Goal: Task Accomplishment & Management: Use online tool/utility

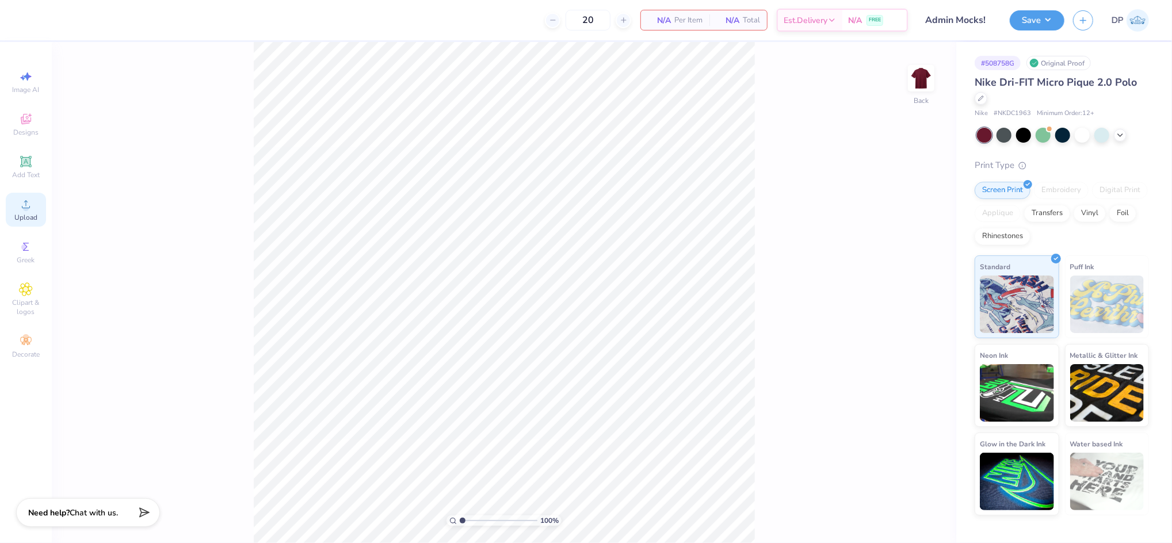
click at [17, 209] on div "Upload" at bounding box center [26, 210] width 40 height 34
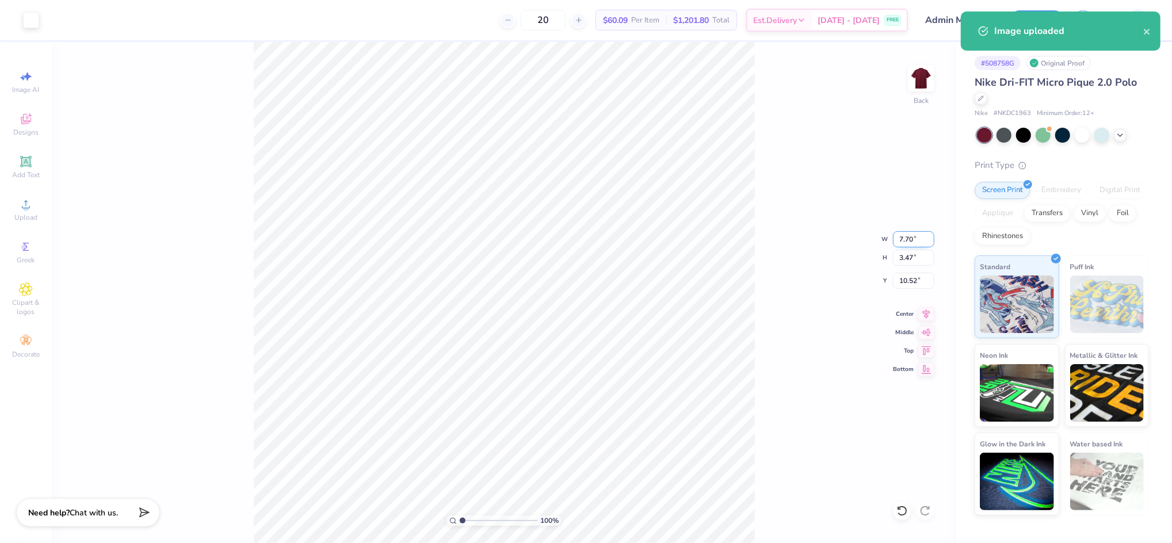
click at [905, 237] on input "7.70" at bounding box center [913, 239] width 41 height 16
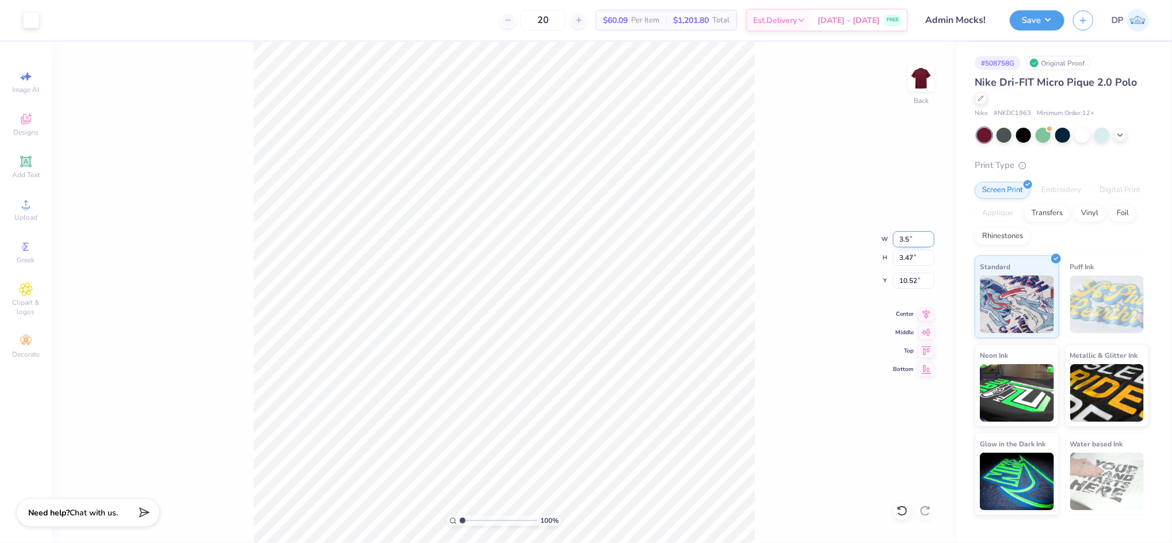
type input "3.50"
type input "1.58"
click at [915, 274] on input "11.46" at bounding box center [913, 281] width 41 height 16
type input "3.00"
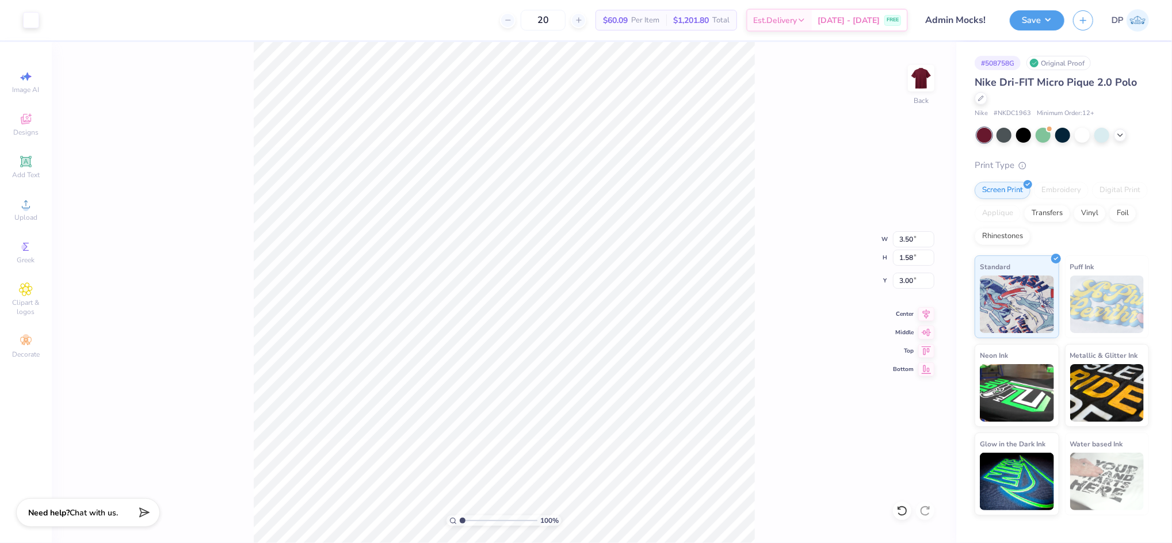
click at [826, 207] on div "100 % Back W 3.50 3.50 " H 1.58 1.58 " Y 3.00 3.00 " Center Middle Top Bottom" at bounding box center [504, 292] width 905 height 501
drag, startPoint x: 465, startPoint y: 518, endPoint x: 471, endPoint y: 521, distance: 6.2
type input "2.04"
click at [471, 521] on input "range" at bounding box center [499, 521] width 78 height 10
click at [900, 237] on input "3.50" at bounding box center [913, 239] width 41 height 16
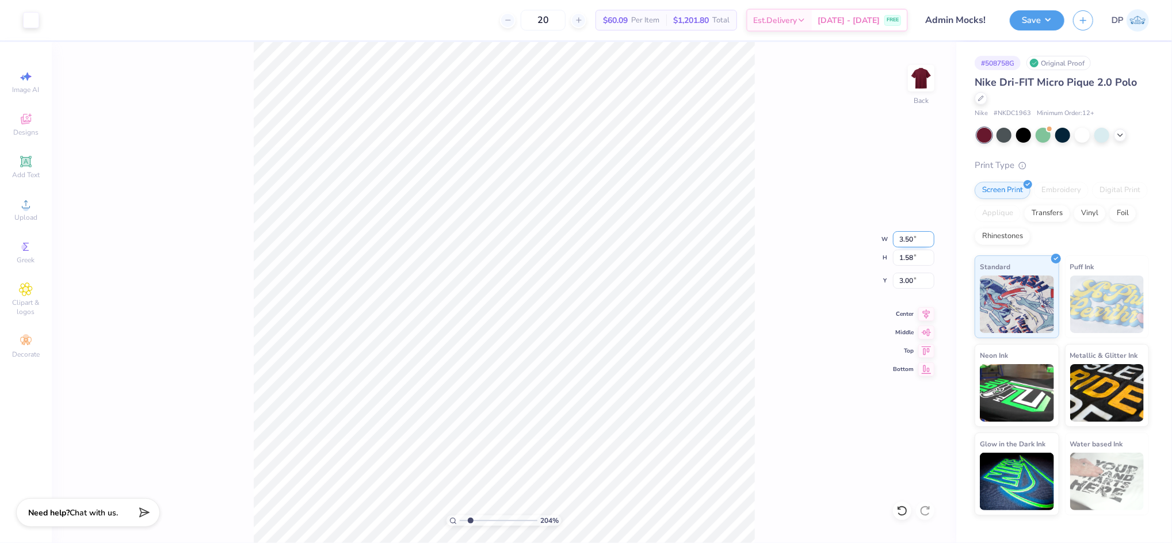
click at [900, 237] on input "3.50" at bounding box center [913, 239] width 41 height 16
type input "4.00"
type input "1.80"
type input "2.89"
click at [442, 520] on div "204 %" at bounding box center [504, 292] width 501 height 501
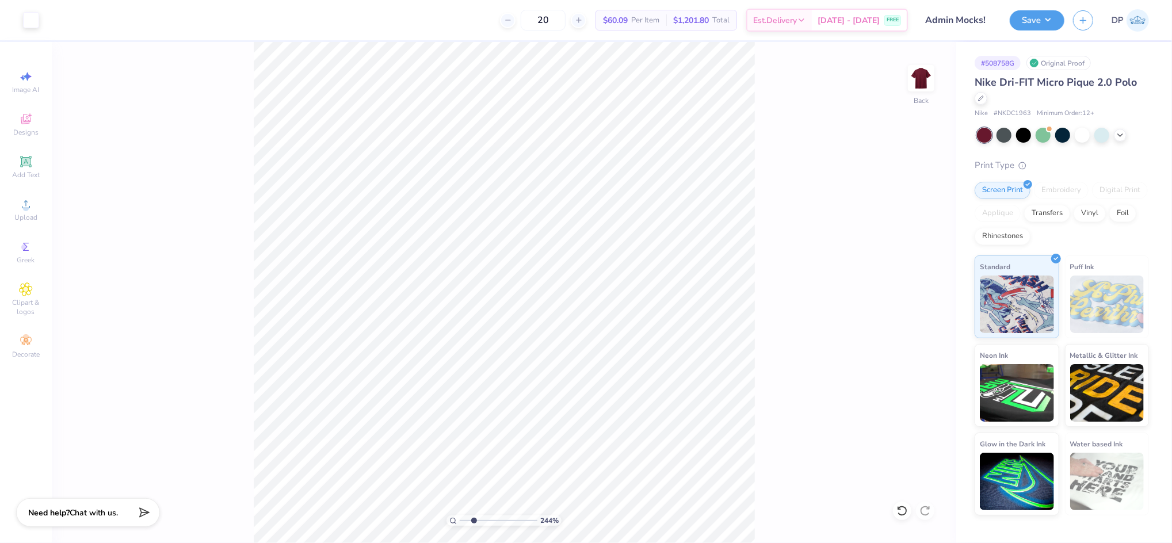
drag, startPoint x: 474, startPoint y: 518, endPoint x: 474, endPoint y: 532, distance: 14.4
type input "2.44"
click at [474, 526] on input "range" at bounding box center [499, 521] width 78 height 10
click at [26, 208] on icon at bounding box center [26, 204] width 14 height 14
click at [26, 163] on icon at bounding box center [25, 161] width 9 height 9
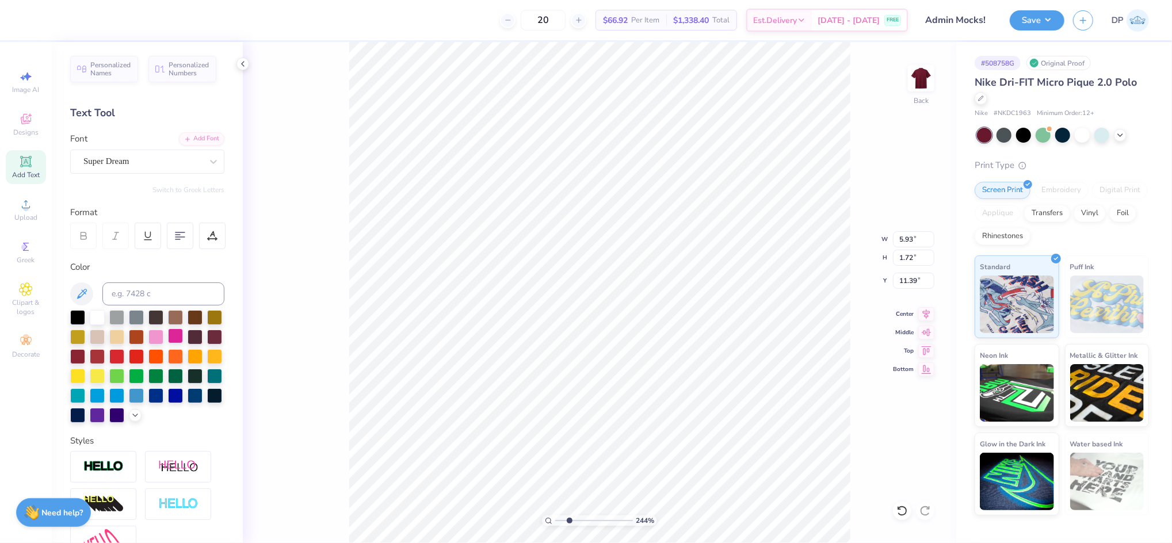
click at [183, 336] on div at bounding box center [175, 336] width 15 height 15
type input "2.66"
type input "0.77"
type input "6.09"
type input "1.15"
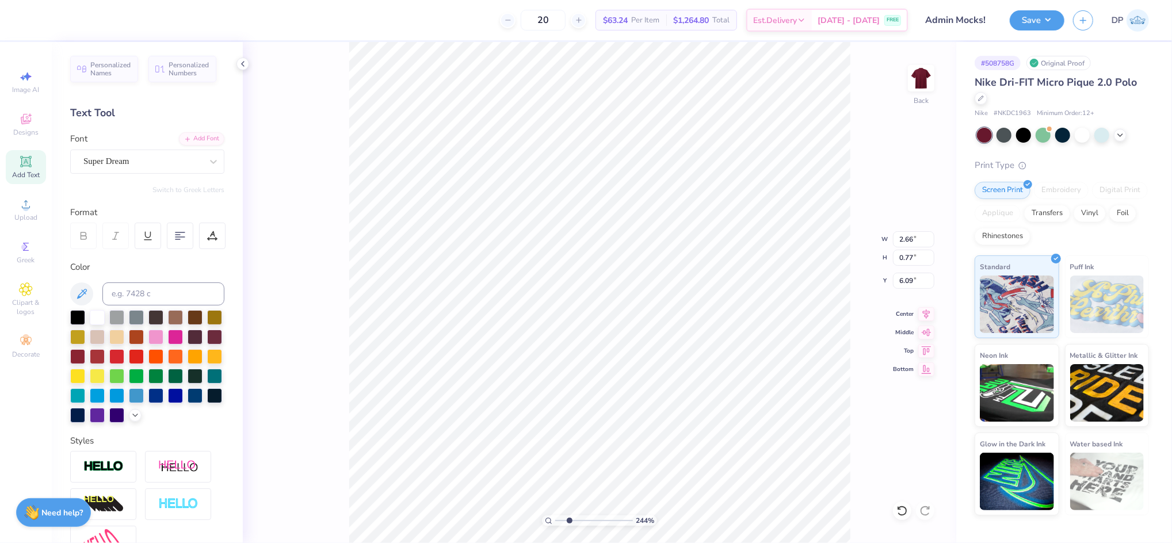
type input "0.33"
type input "6.03"
type input "0.92"
type input "0.27"
type textarea "Career Drive"
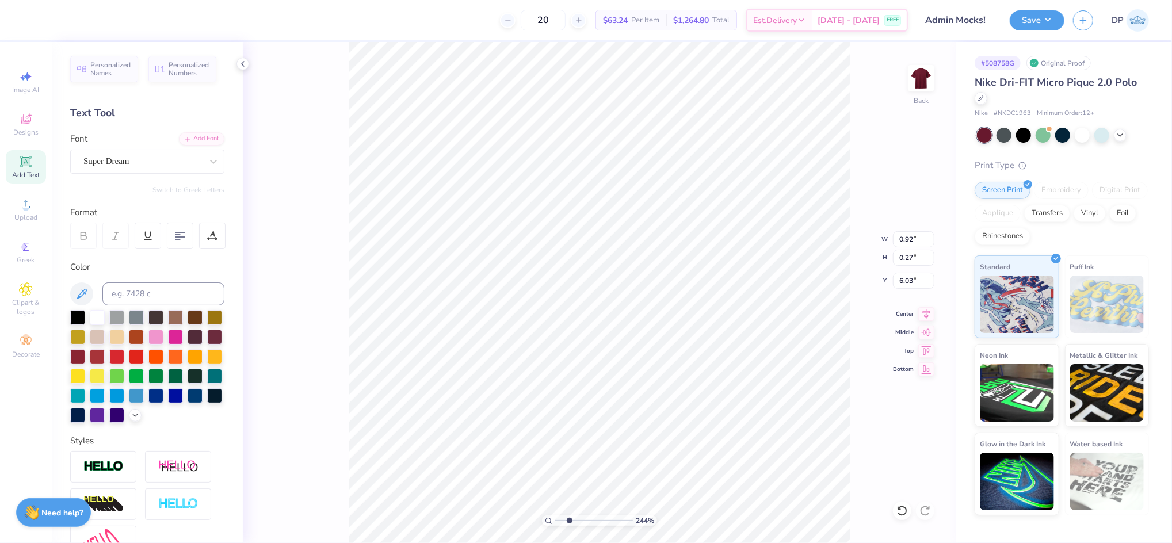
scroll to position [13, 2]
type input "6.21"
click at [185, 139] on div "Add Font" at bounding box center [201, 137] width 45 height 13
paste textarea "[PERSON_NAME] COLLEGE OF BUSINESS"
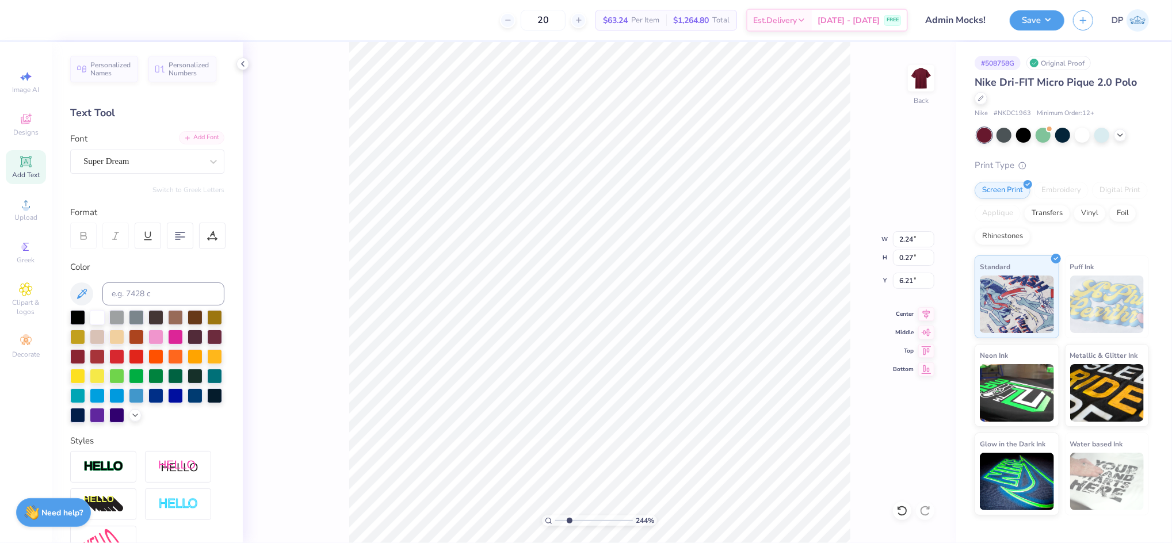
scroll to position [13, 8]
type textarea "[PERSON_NAME] COLLEGE OF BUSINESS"
click at [197, 138] on div "Add Font" at bounding box center [201, 137] width 45 height 13
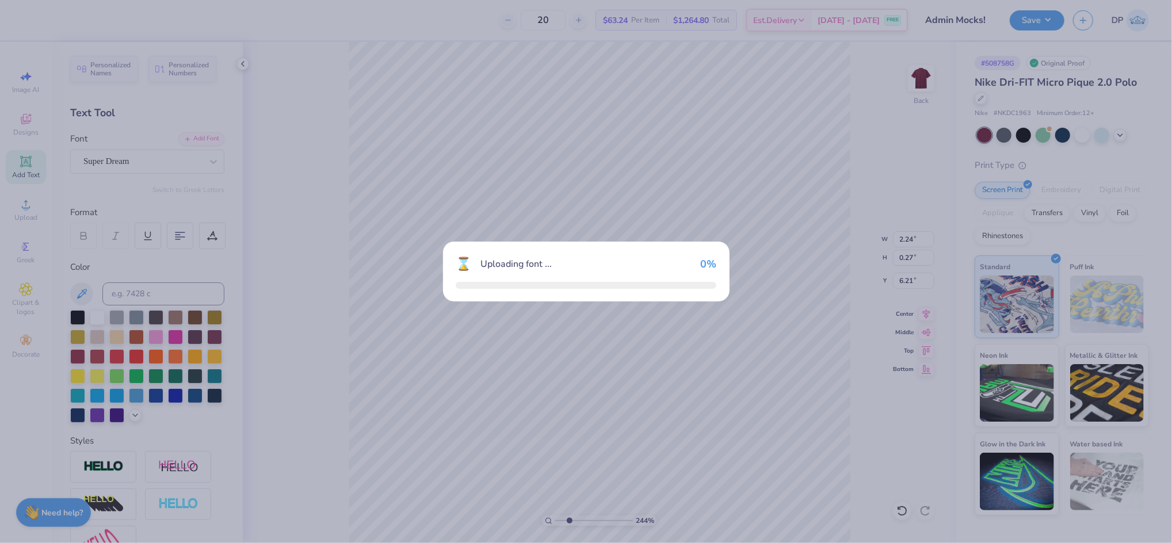
type input "5.36"
type input "0.28"
type input "6.20"
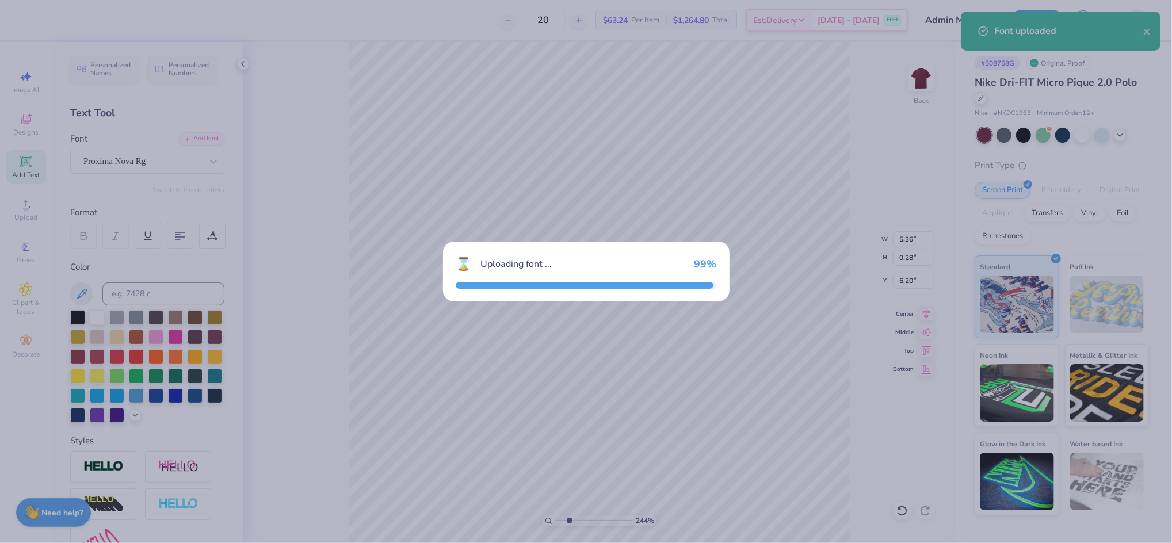
type input "5.56"
type input "0.26"
type input "6.21"
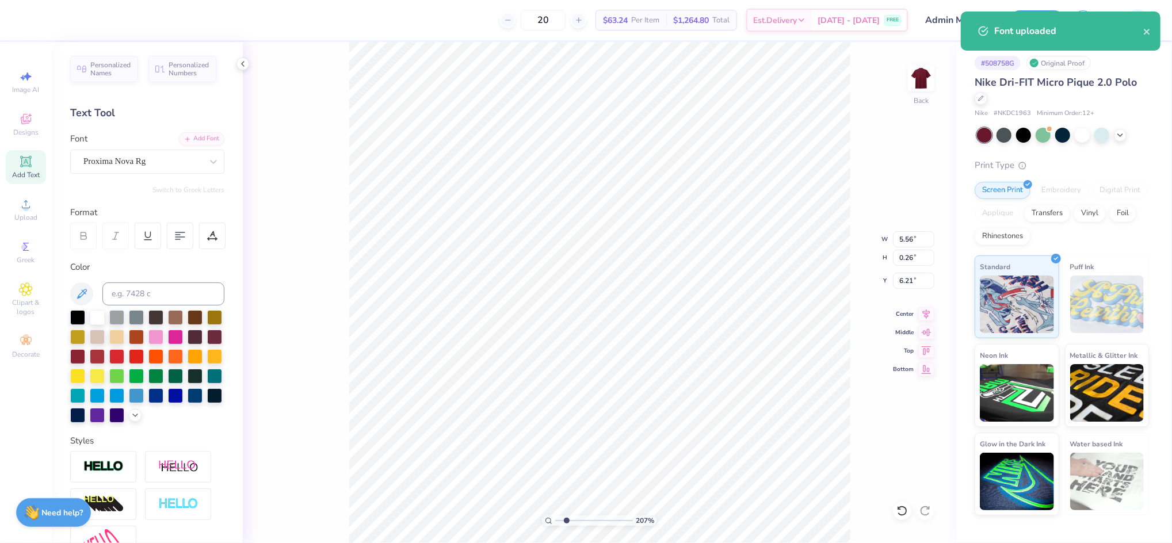
type input "2.07"
click at [566, 520] on input "range" at bounding box center [594, 521] width 78 height 10
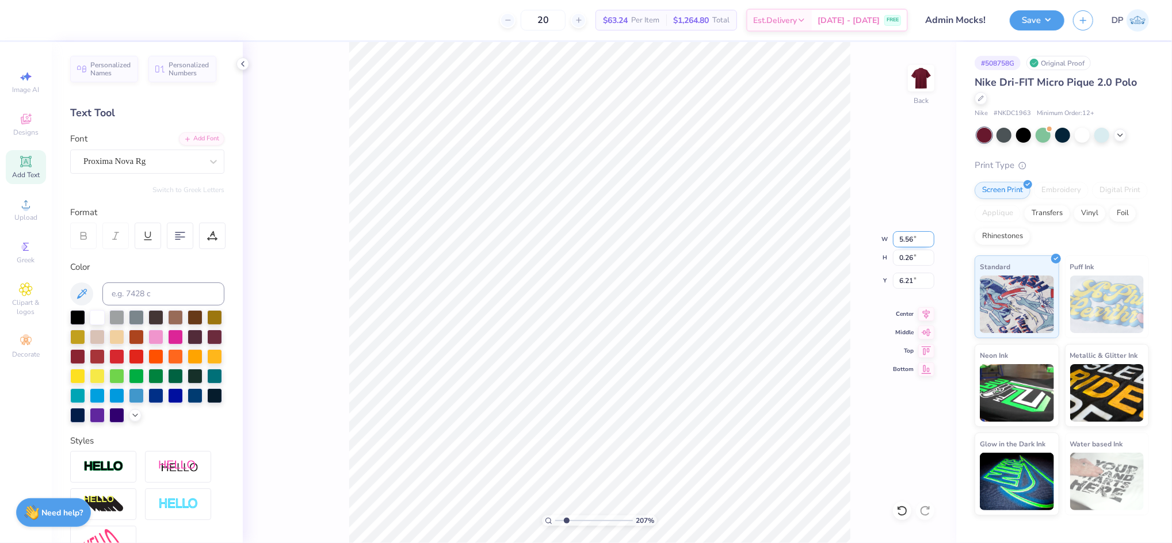
click at [905, 235] on input "5.56" at bounding box center [913, 239] width 41 height 16
type input "4.00"
type input "0.19"
type input "6.24"
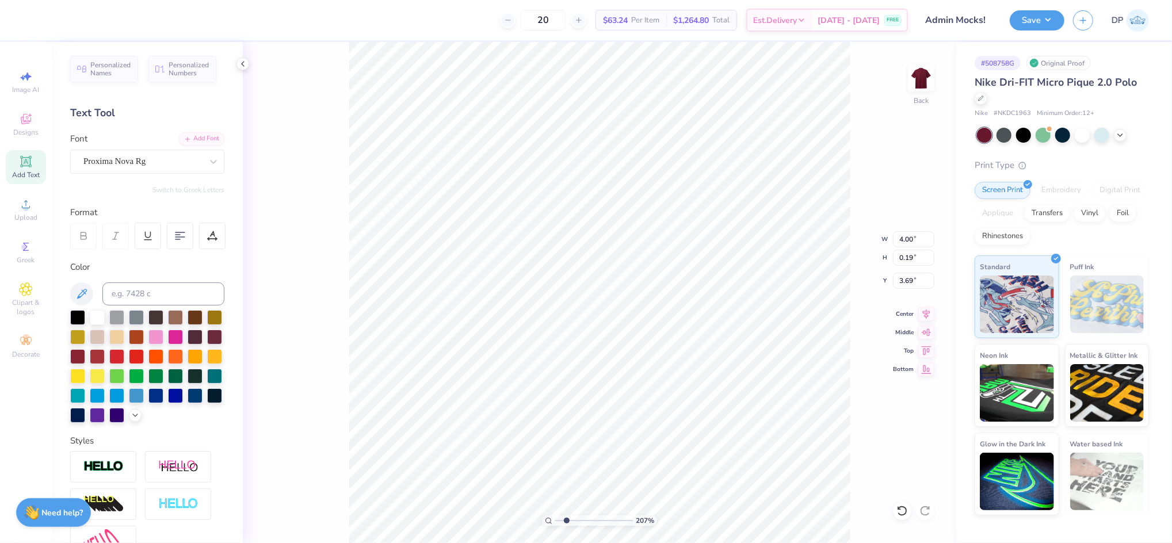
type input "3.69"
drag, startPoint x: 568, startPoint y: 518, endPoint x: 579, endPoint y: 519, distance: 10.9
click at [579, 519] on input "range" at bounding box center [594, 521] width 78 height 10
type input "4.85"
click at [588, 524] on input "range" at bounding box center [594, 521] width 78 height 10
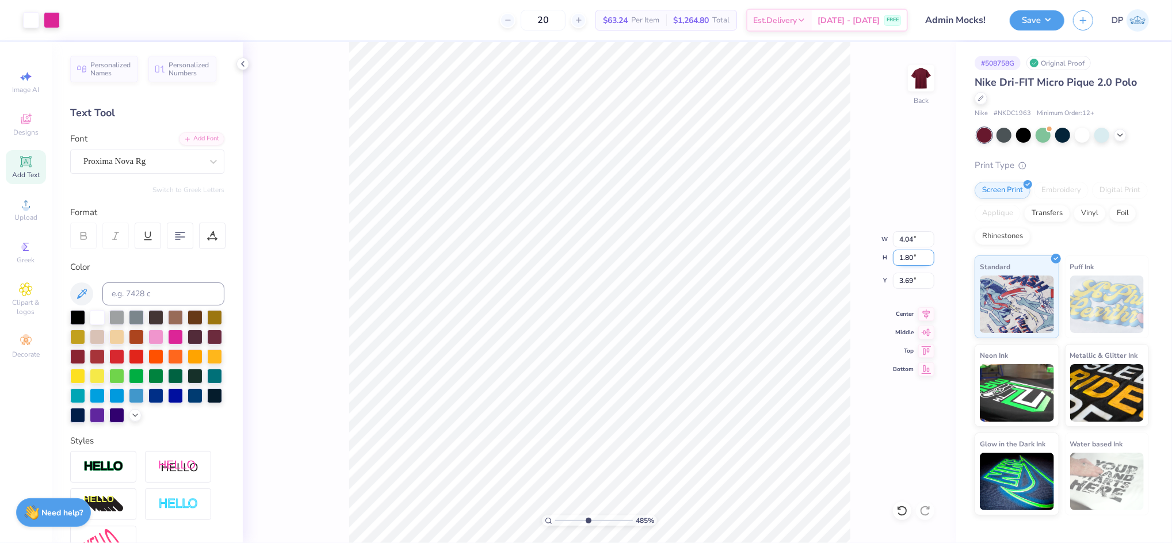
type input "4.04"
type input "1.80"
type input "3.08"
drag, startPoint x: 588, startPoint y: 521, endPoint x: 626, endPoint y: 519, distance: 38.0
type input "9.62"
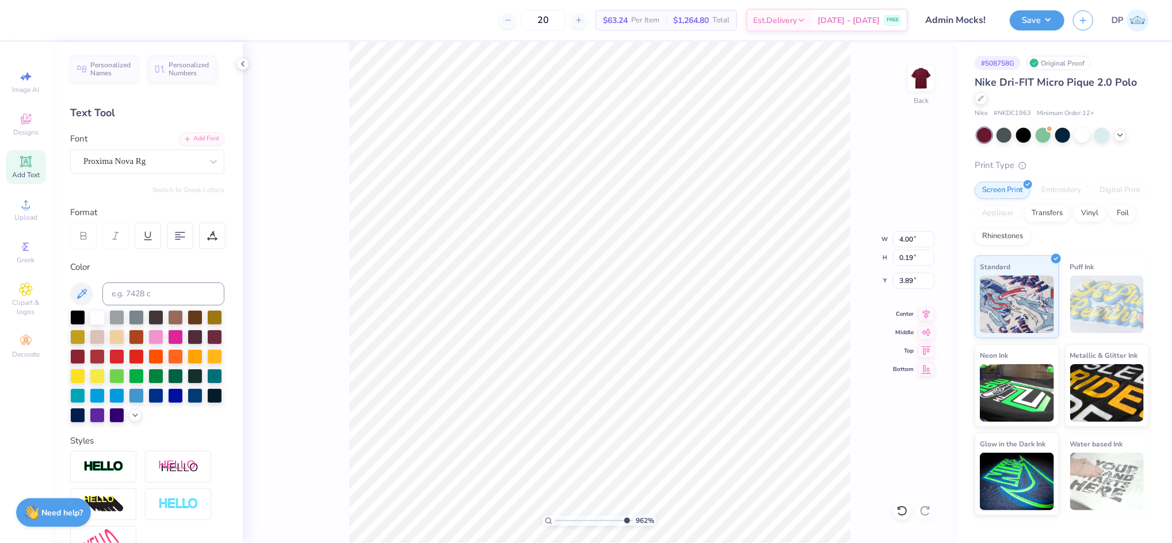
click at [624, 525] on input "range" at bounding box center [594, 521] width 78 height 10
type input "3.91"
drag, startPoint x: 621, startPoint y: 518, endPoint x: 571, endPoint y: 540, distance: 54.1
type input "2.71"
click at [571, 526] on input "range" at bounding box center [594, 521] width 78 height 10
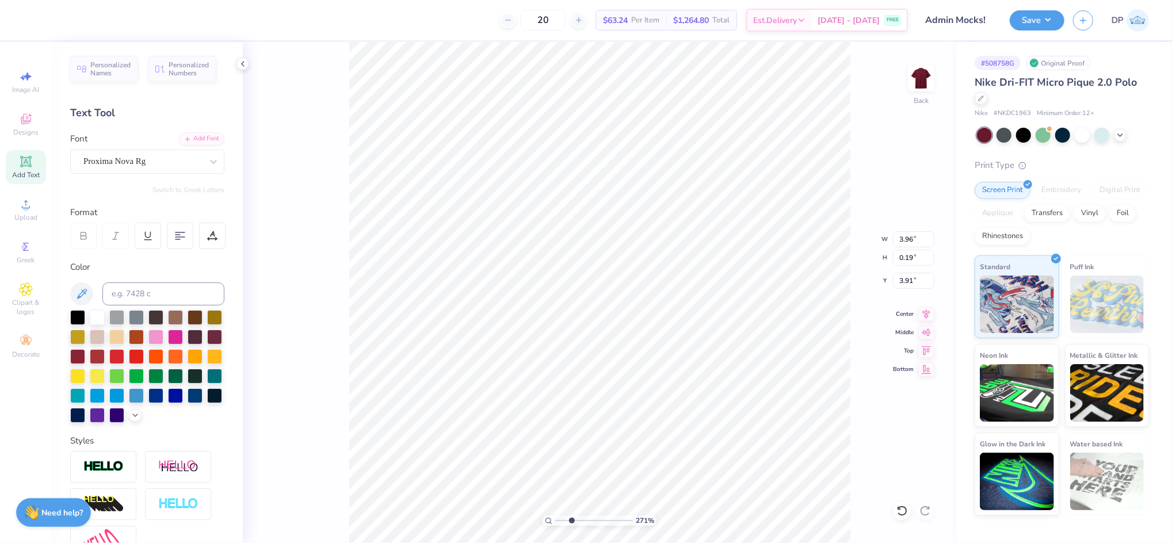
type input "3.96"
click at [28, 164] on icon at bounding box center [25, 161] width 9 height 9
type input "4.11"
type input "1.19"
type input "5.89"
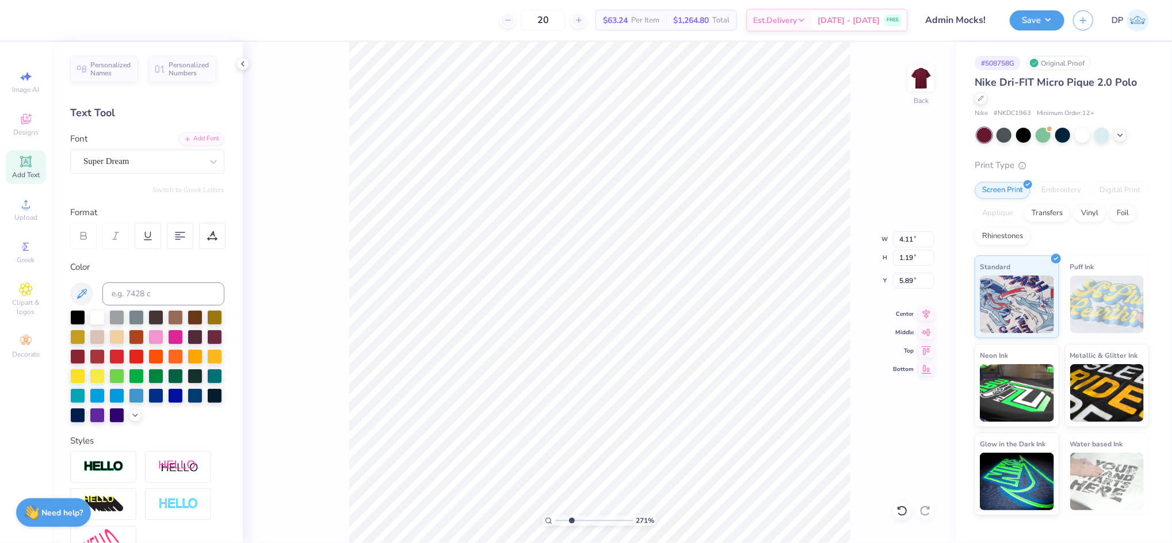
type input "2.33"
type input "0.67"
click at [208, 163] on icon at bounding box center [214, 162] width 12 height 12
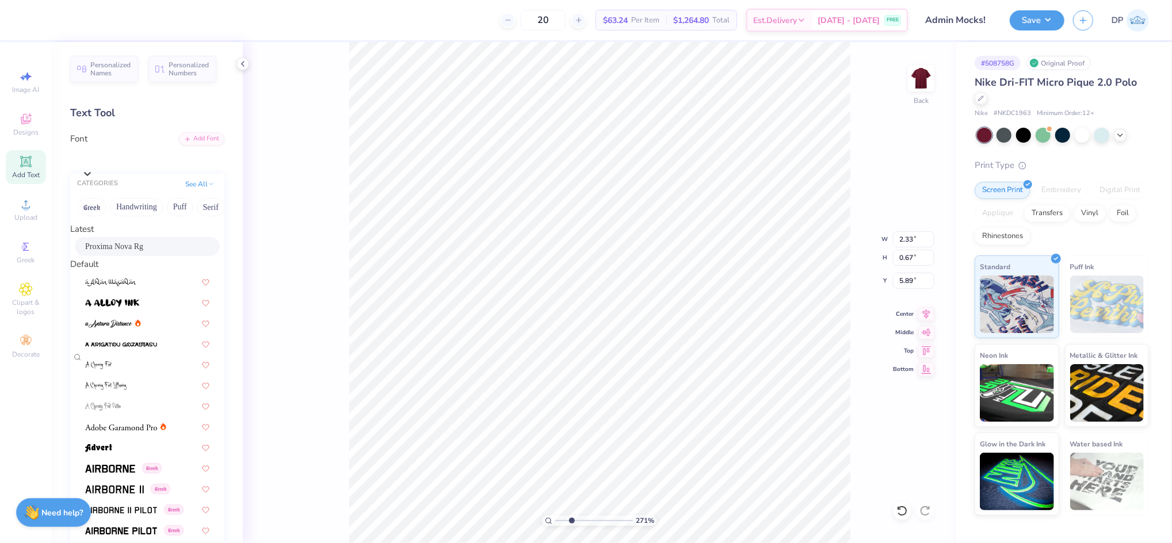
click at [139, 251] on span "Proxima Nova Rg" at bounding box center [114, 247] width 58 height 12
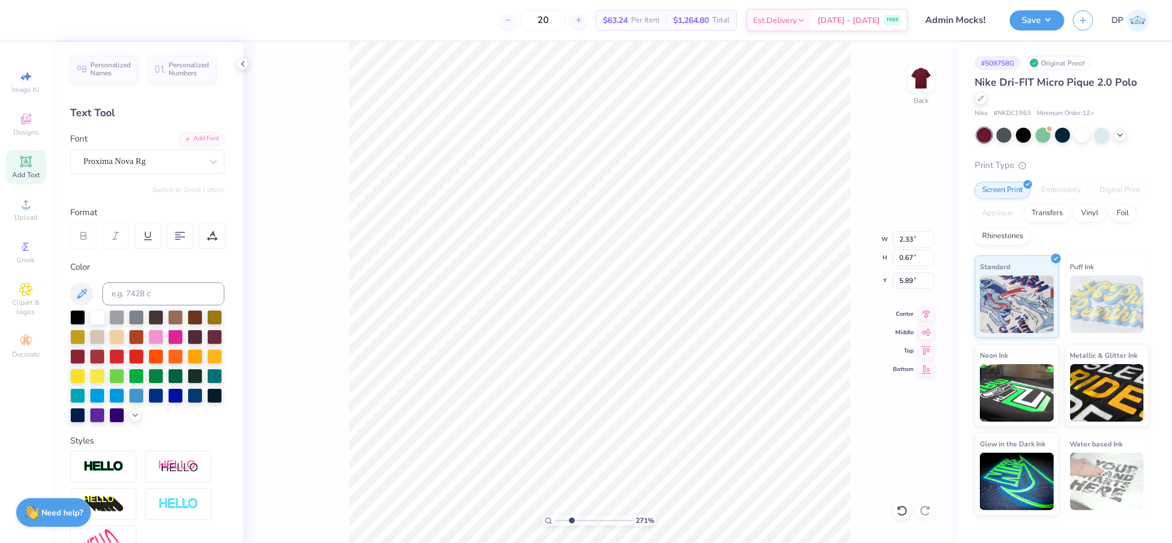
type textarea "at [GEOGRAPHIC_DATA]"
click at [183, 331] on div at bounding box center [175, 336] width 15 height 15
type input "2.39"
type input "0.47"
type input "4.42"
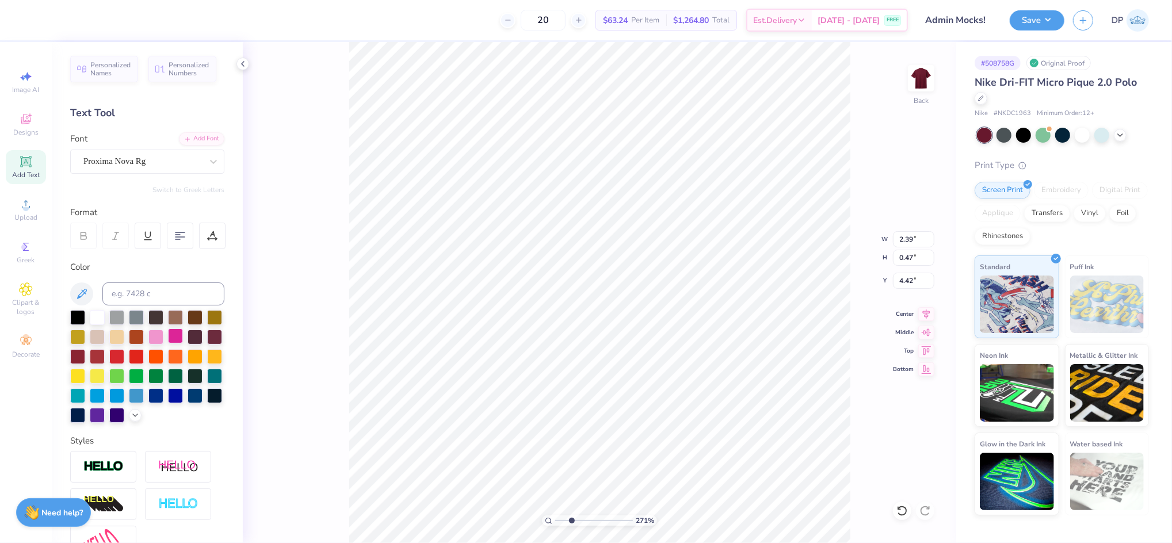
type input "1.74"
type input "0.34"
drag, startPoint x: 569, startPoint y: 520, endPoint x: 591, endPoint y: 519, distance: 22.4
type input "5.25"
click at [591, 519] on input "range" at bounding box center [594, 521] width 78 height 10
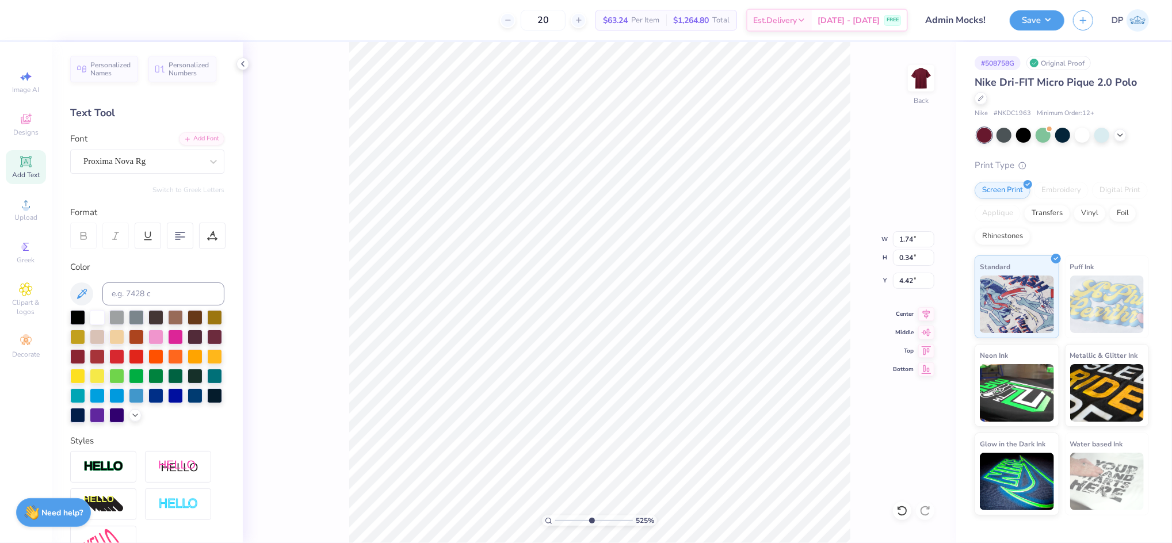
type input "4.38"
drag, startPoint x: 587, startPoint y: 521, endPoint x: 583, endPoint y: 536, distance: 14.8
type input "4.3"
click at [583, 526] on input "range" at bounding box center [594, 521] width 78 height 10
type input "1.70"
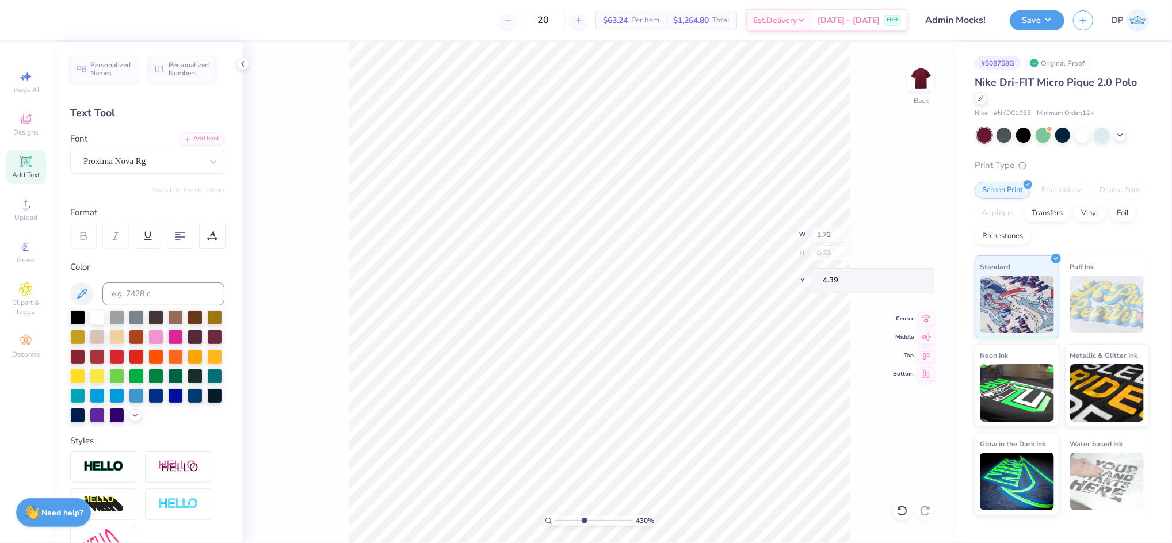
type input "0.33"
type input "4.39"
type input "2.63"
click at [571, 521] on input "range" at bounding box center [594, 521] width 78 height 10
type input "6.10"
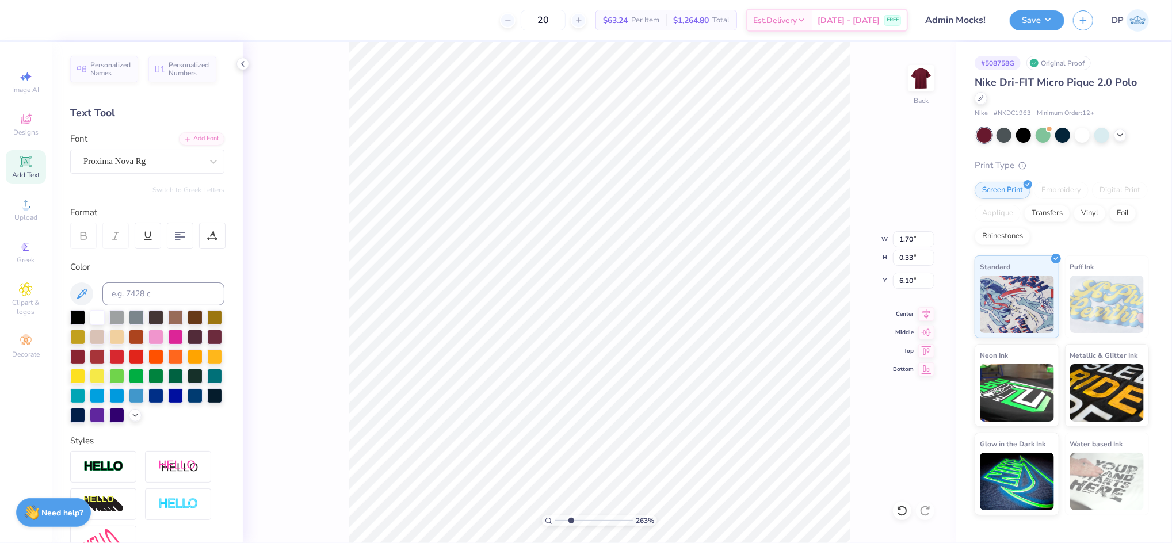
scroll to position [13, 2]
paste textarea "Career Drive"
type textarea "Career Drive"
click at [194, 140] on div "Add Font" at bounding box center [201, 137] width 45 height 13
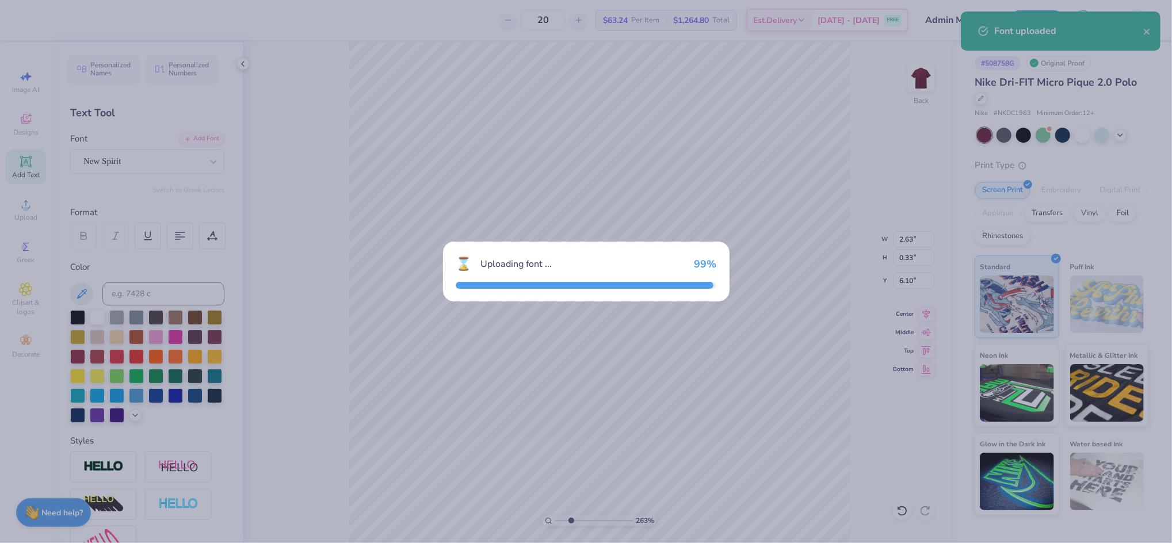
type input "2.85"
type input "0.36"
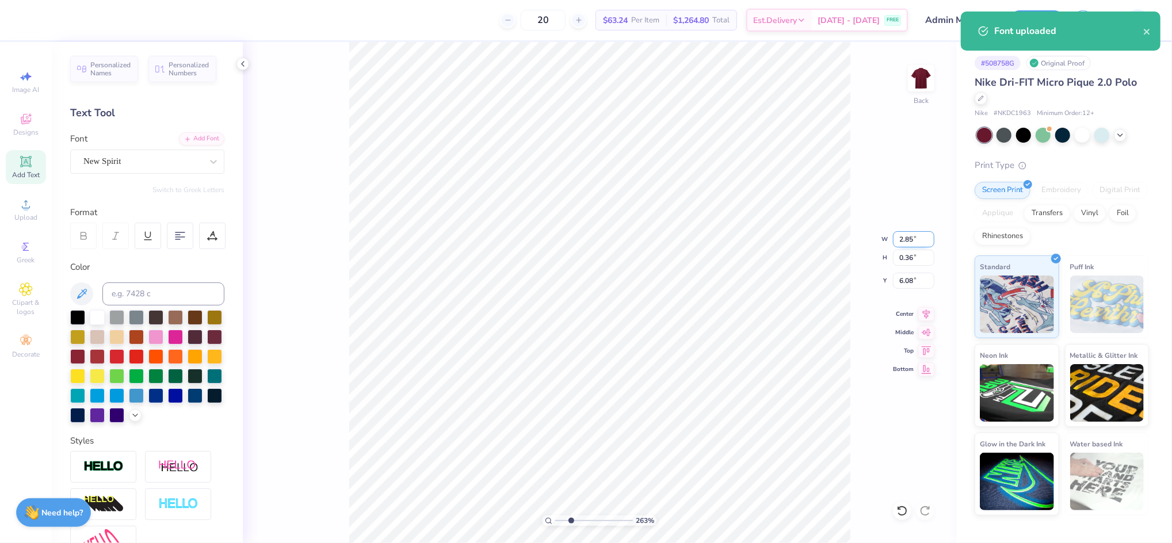
type input "3.08"
click at [910, 236] on input "2.85" at bounding box center [913, 239] width 41 height 16
click at [911, 237] on input "2.85" at bounding box center [913, 239] width 41 height 16
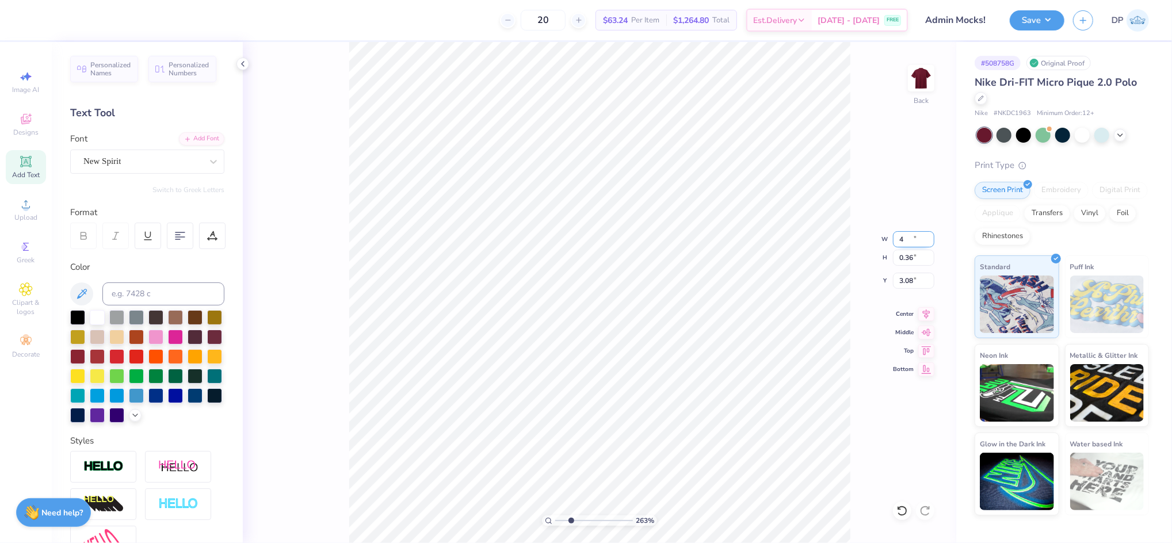
type input "4.00"
type input "0.51"
type input "3.08"
type input "3.90"
type input "0.50"
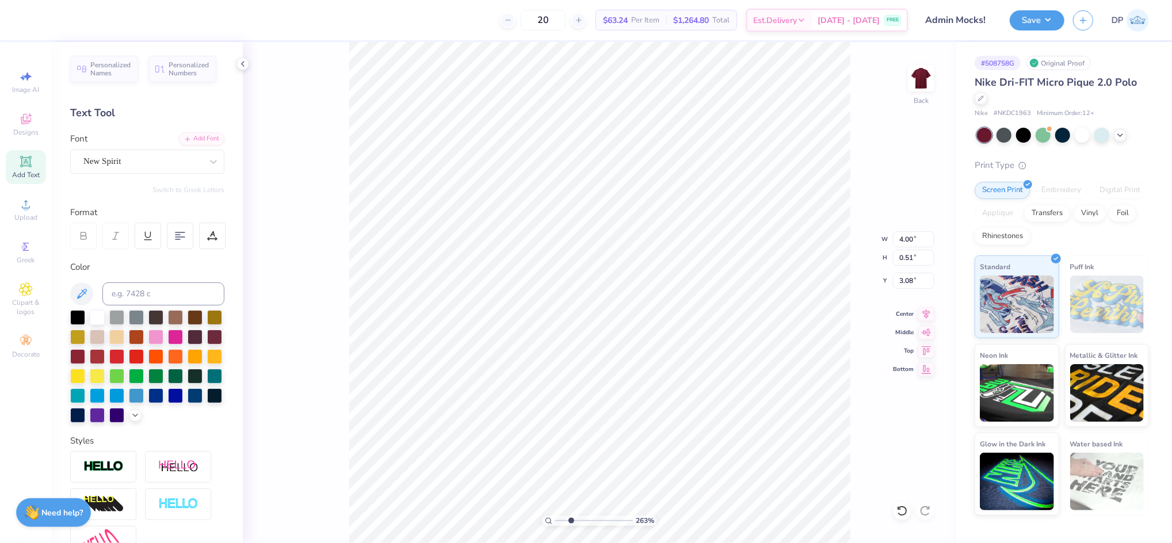
type input "3.10"
type input "3.92"
type input "4.00"
type input "1.80"
type input "3.08"
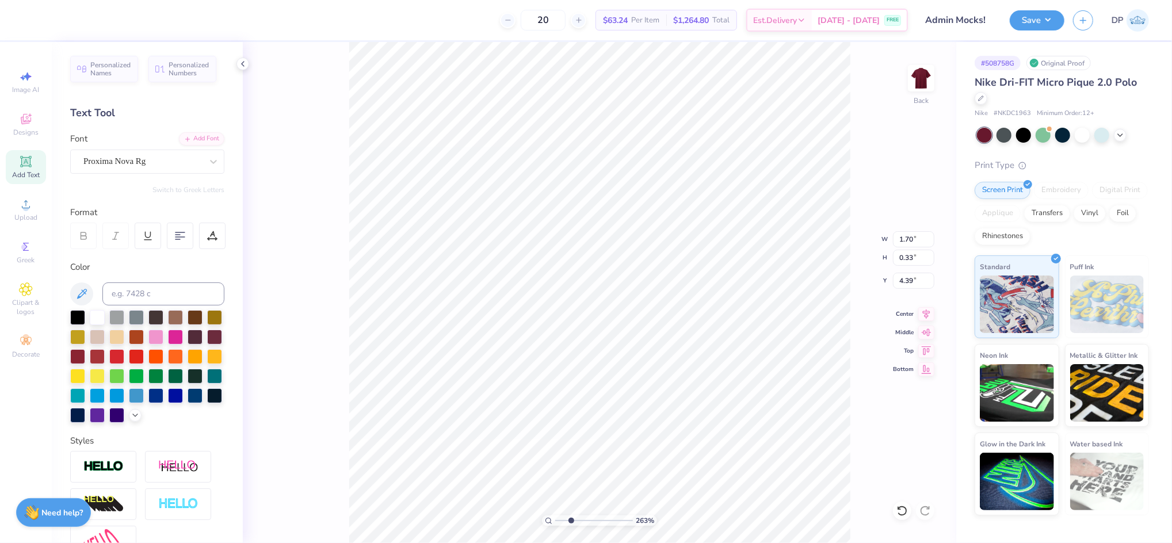
type input "3.96"
type input "0.81"
type input "3.91"
click at [776, 394] on li "Ungroup" at bounding box center [805, 394] width 90 height 22
click at [758, 419] on li "Group" at bounding box center [764, 416] width 90 height 22
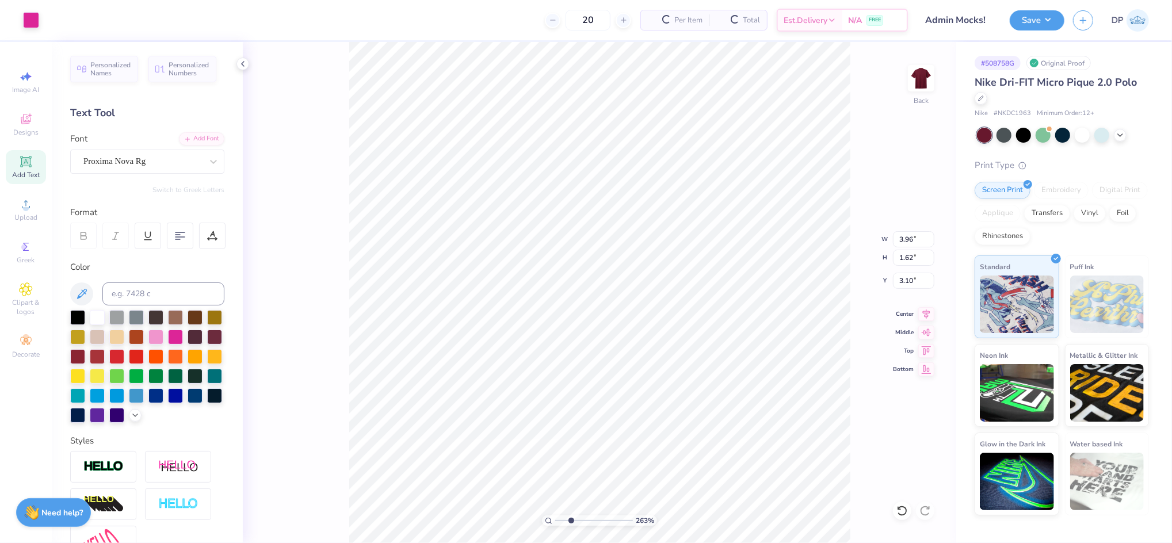
type input "3.96"
type input "1.62"
type input "3.10"
click at [52, 22] on div at bounding box center [52, 19] width 16 height 16
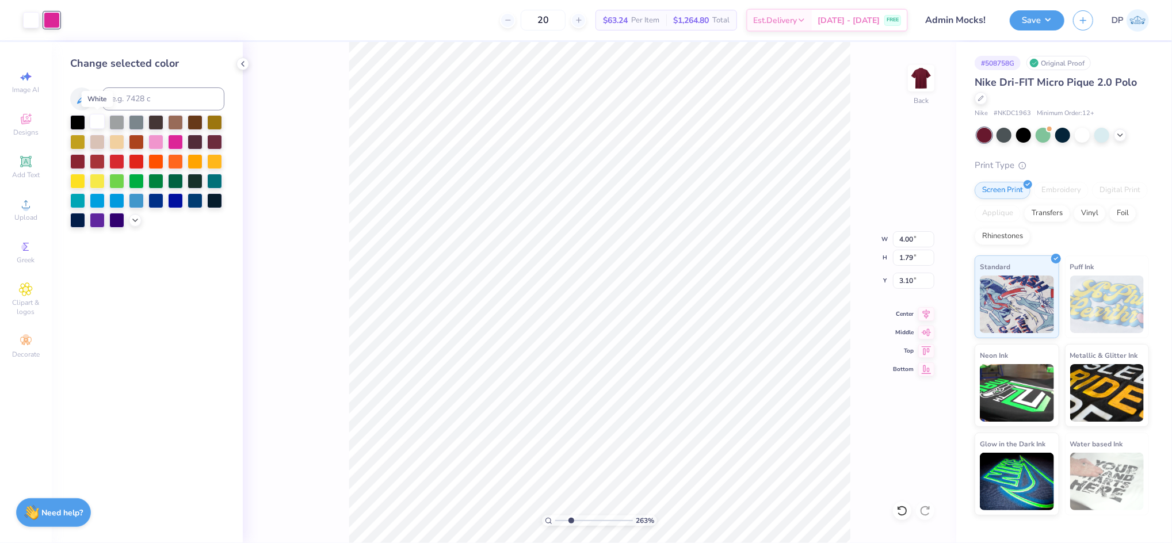
click at [102, 125] on div at bounding box center [97, 121] width 15 height 15
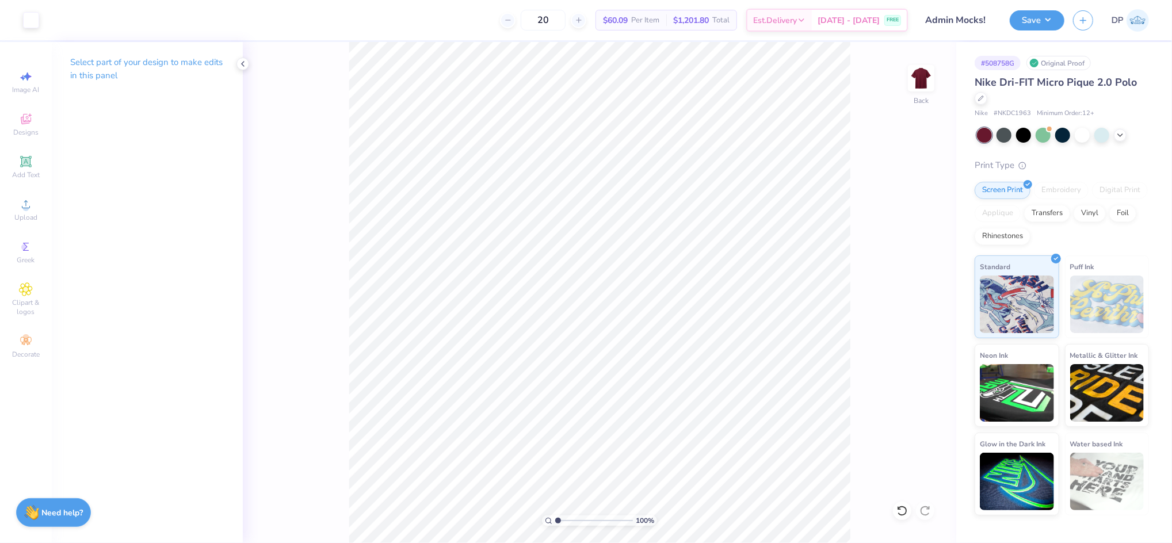
drag, startPoint x: 532, startPoint y: 525, endPoint x: 517, endPoint y: 529, distance: 15.5
type input "1"
click at [555, 526] on input "range" at bounding box center [594, 521] width 78 height 10
click at [685, 395] on li "Group" at bounding box center [695, 394] width 90 height 22
click at [908, 280] on input "3.10" at bounding box center [913, 281] width 41 height 16
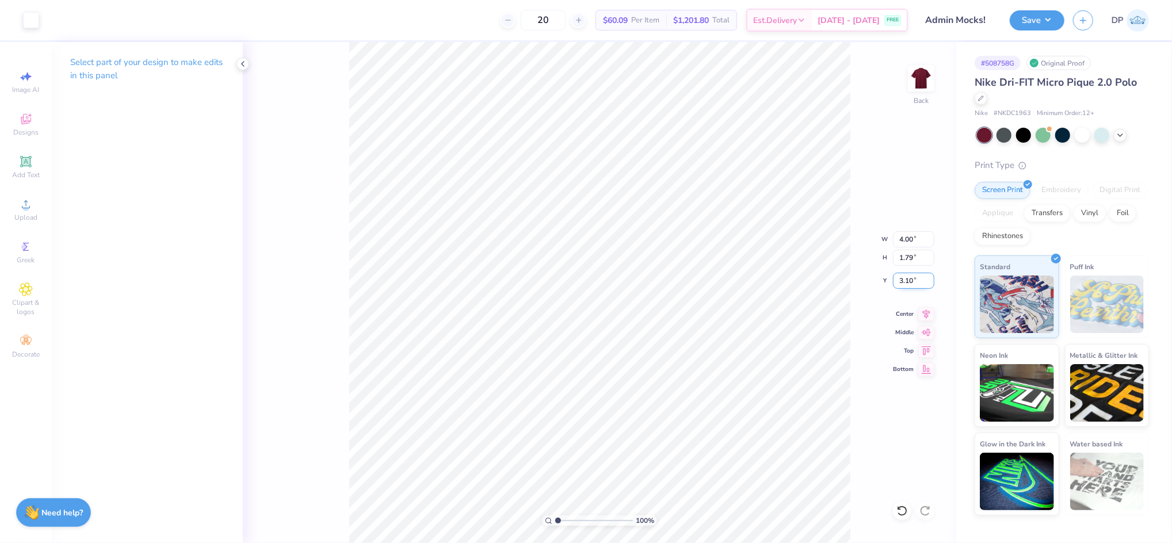
click at [908, 280] on input "3.10" at bounding box center [913, 281] width 41 height 16
type input "3.00"
click at [1041, 26] on button "Save" at bounding box center [1037, 19] width 55 height 20
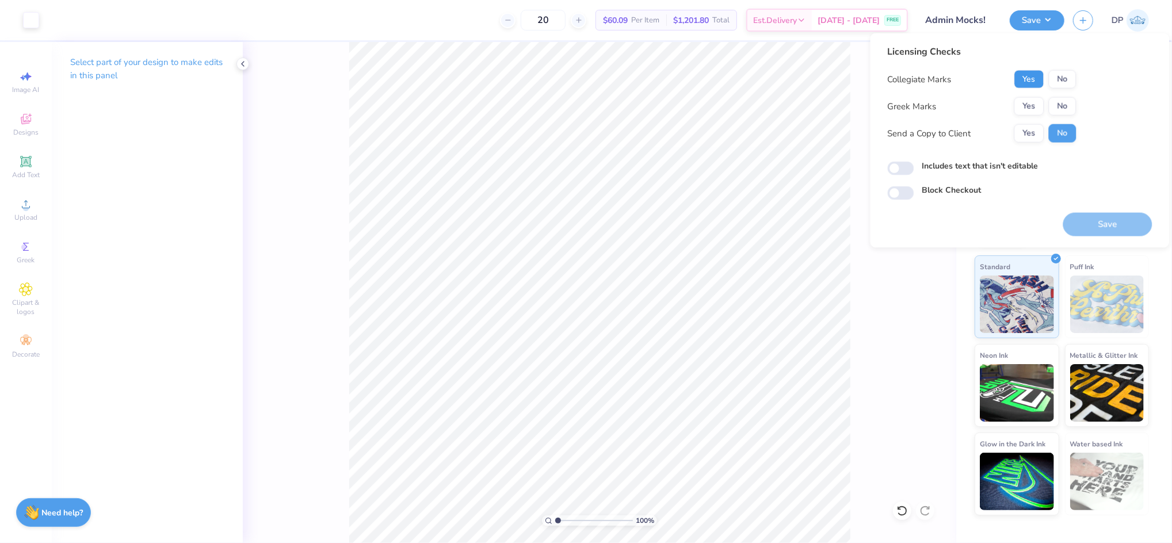
click at [1034, 79] on button "Yes" at bounding box center [1029, 79] width 30 height 18
click at [1061, 109] on button "No" at bounding box center [1063, 106] width 28 height 18
click at [1033, 124] on button "Yes" at bounding box center [1029, 133] width 30 height 18
click at [1081, 216] on button "Save" at bounding box center [1107, 225] width 89 height 24
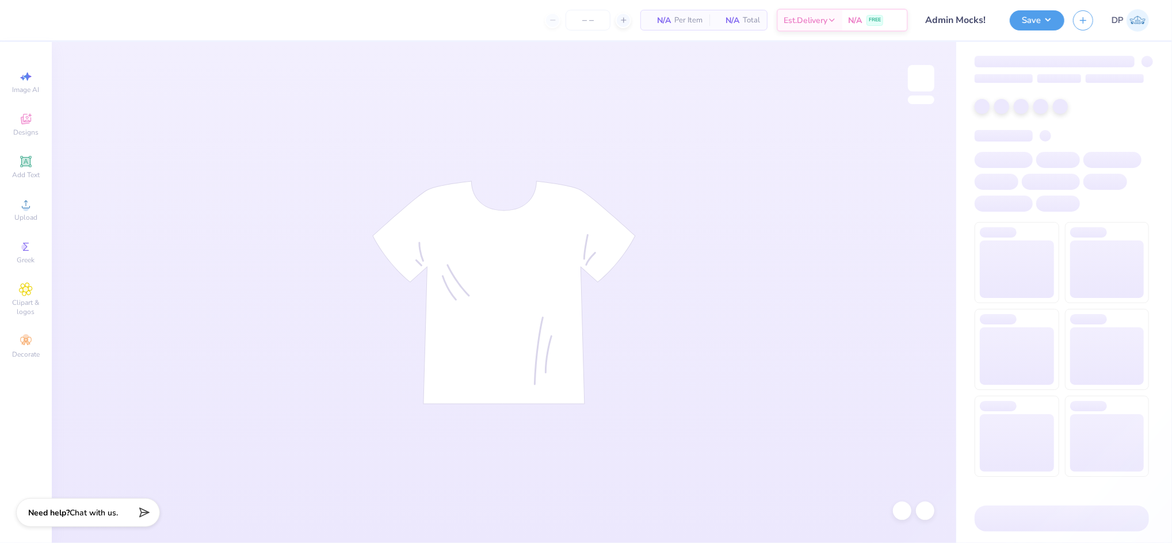
type input "20"
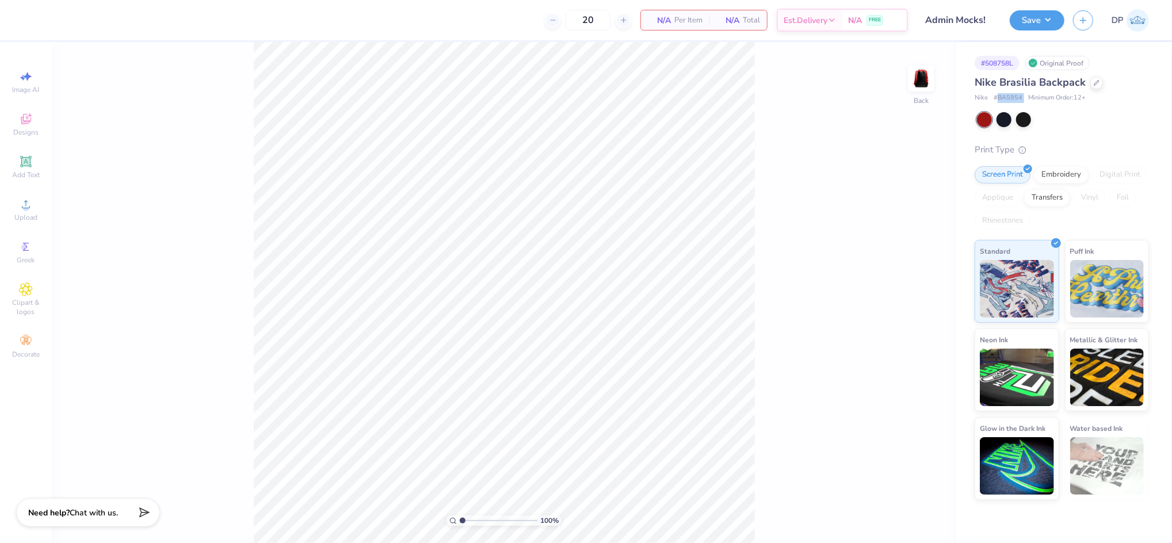
drag, startPoint x: 1017, startPoint y: 96, endPoint x: 997, endPoint y: 96, distance: 20.1
click at [997, 96] on div "Nike # BA5954 Minimum Order: 12 +" at bounding box center [1062, 98] width 174 height 10
copy span "BA5954"
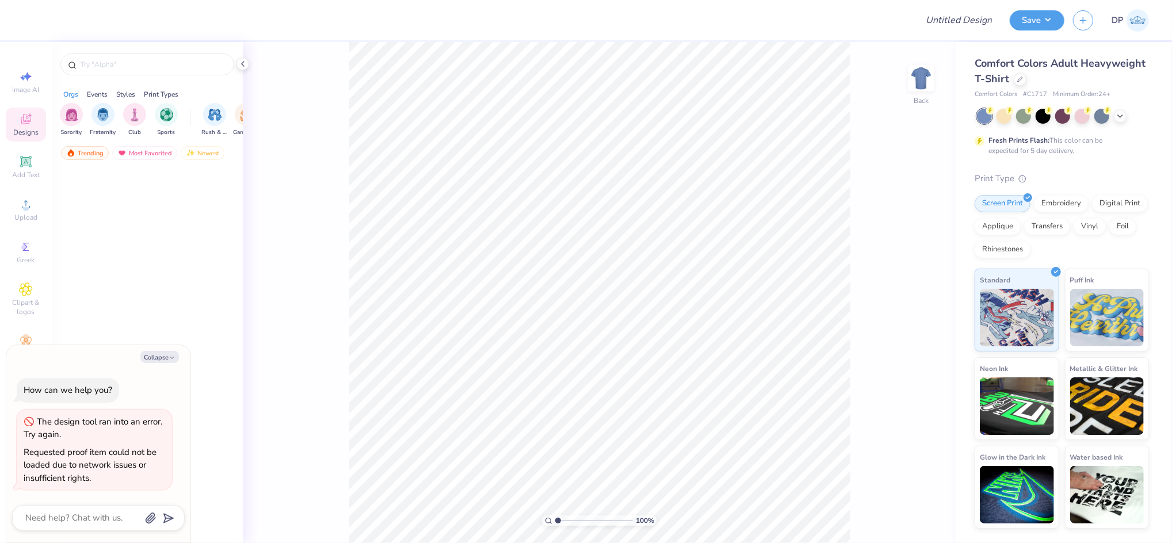
type textarea "x"
